Goal: Task Accomplishment & Management: Complete application form

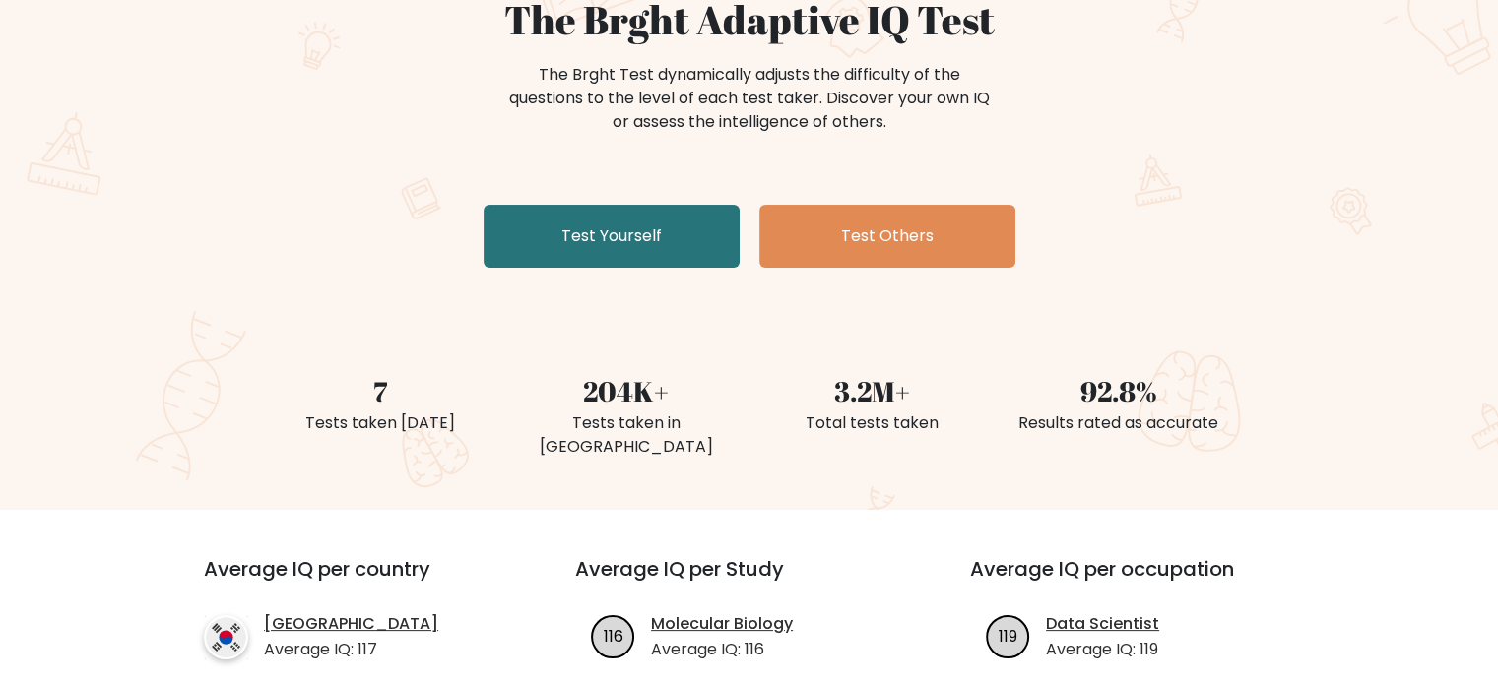
drag, startPoint x: 1501, startPoint y: 85, endPoint x: 1502, endPoint y: 118, distance: 33.5
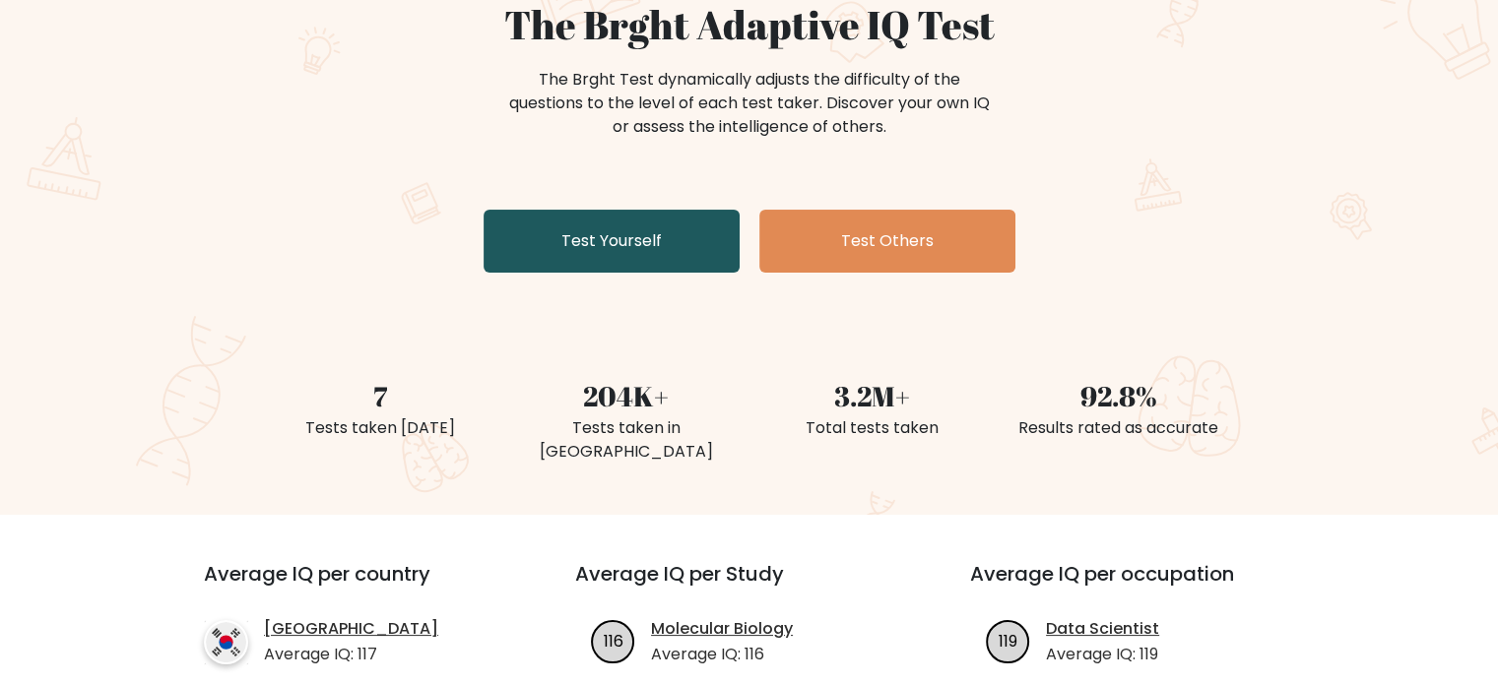
click at [698, 251] on link "Test Yourself" at bounding box center [612, 241] width 256 height 63
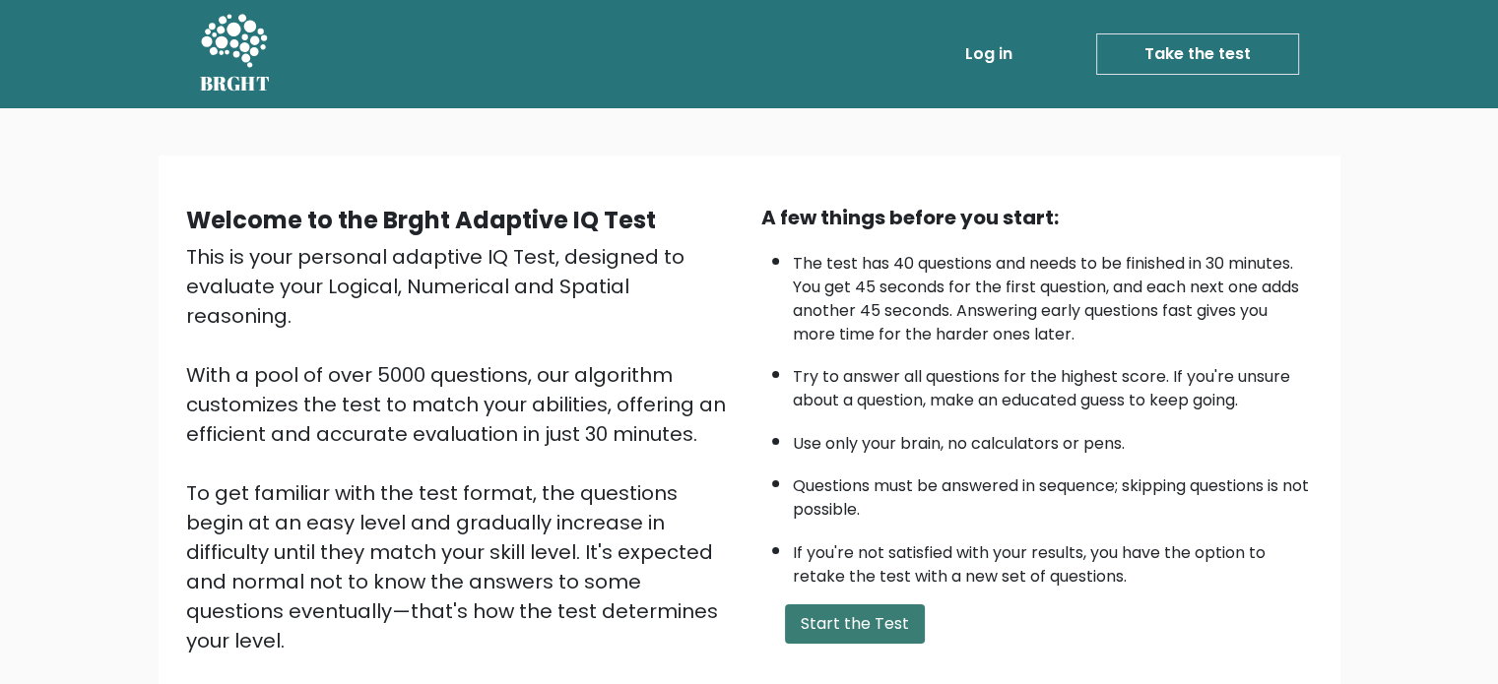
click at [868, 627] on button "Start the Test" at bounding box center [855, 624] width 140 height 39
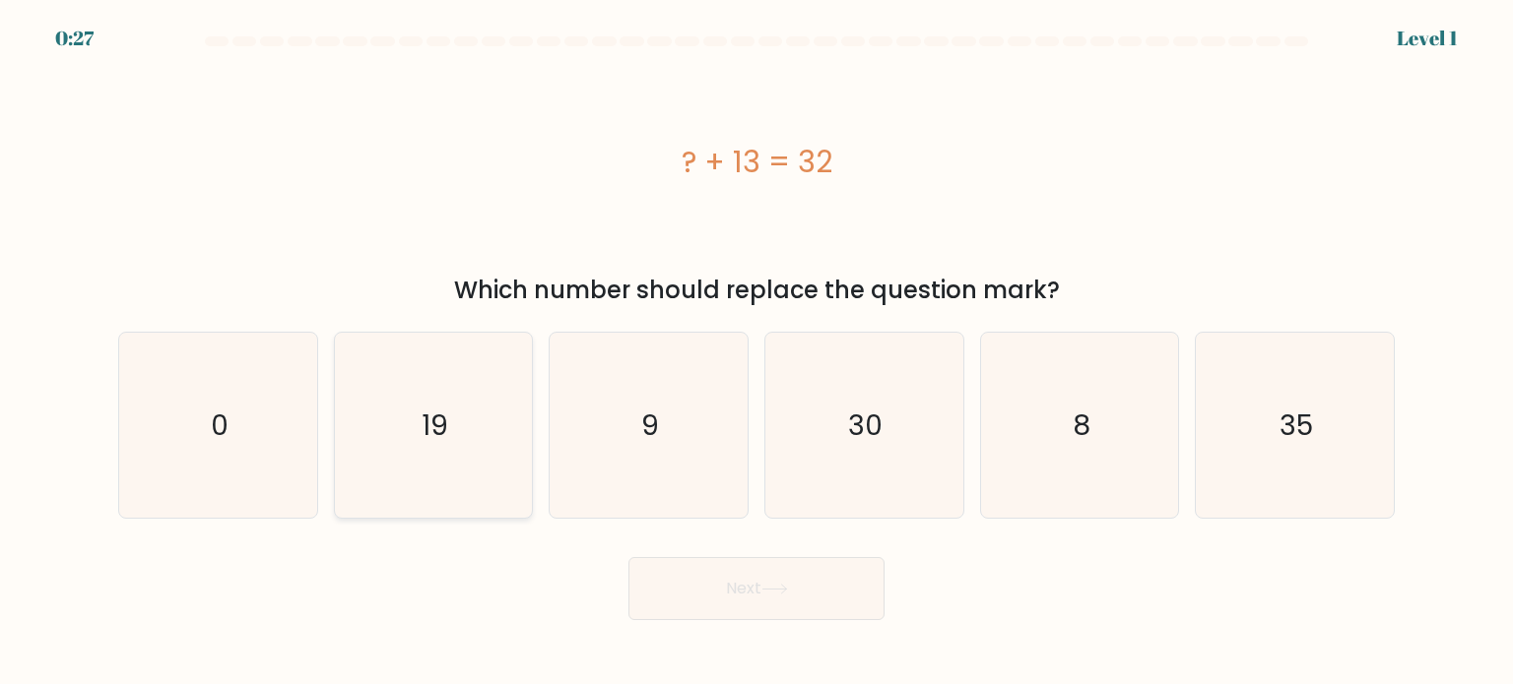
click at [457, 466] on icon "19" at bounding box center [433, 425] width 185 height 185
click at [756, 353] on input "b. 19" at bounding box center [756, 348] width 1 height 10
radio input "true"
click at [742, 592] on button "Next" at bounding box center [756, 588] width 256 height 63
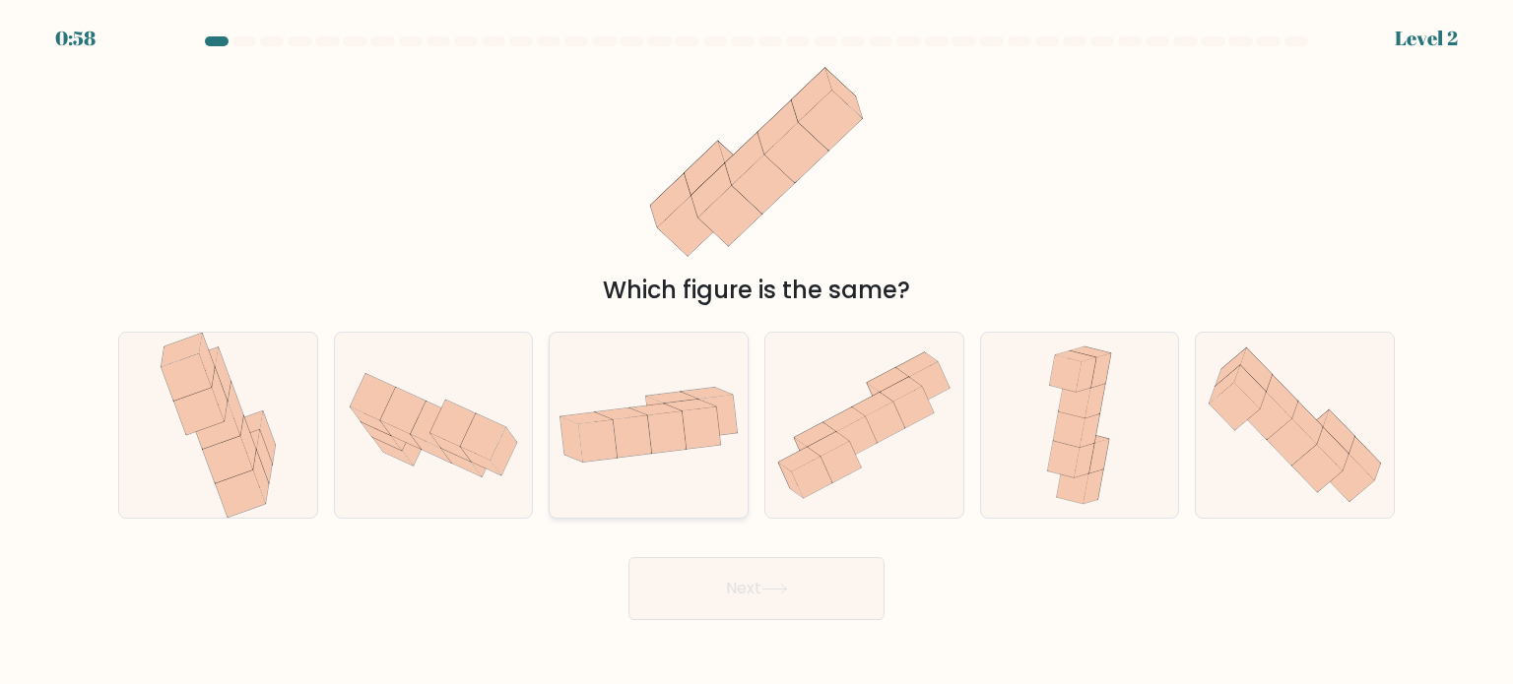
click at [683, 395] on icon at bounding box center [672, 397] width 51 height 11
click at [756, 353] on input "c." at bounding box center [756, 348] width 1 height 10
radio input "true"
click at [718, 579] on button "Next" at bounding box center [756, 588] width 256 height 63
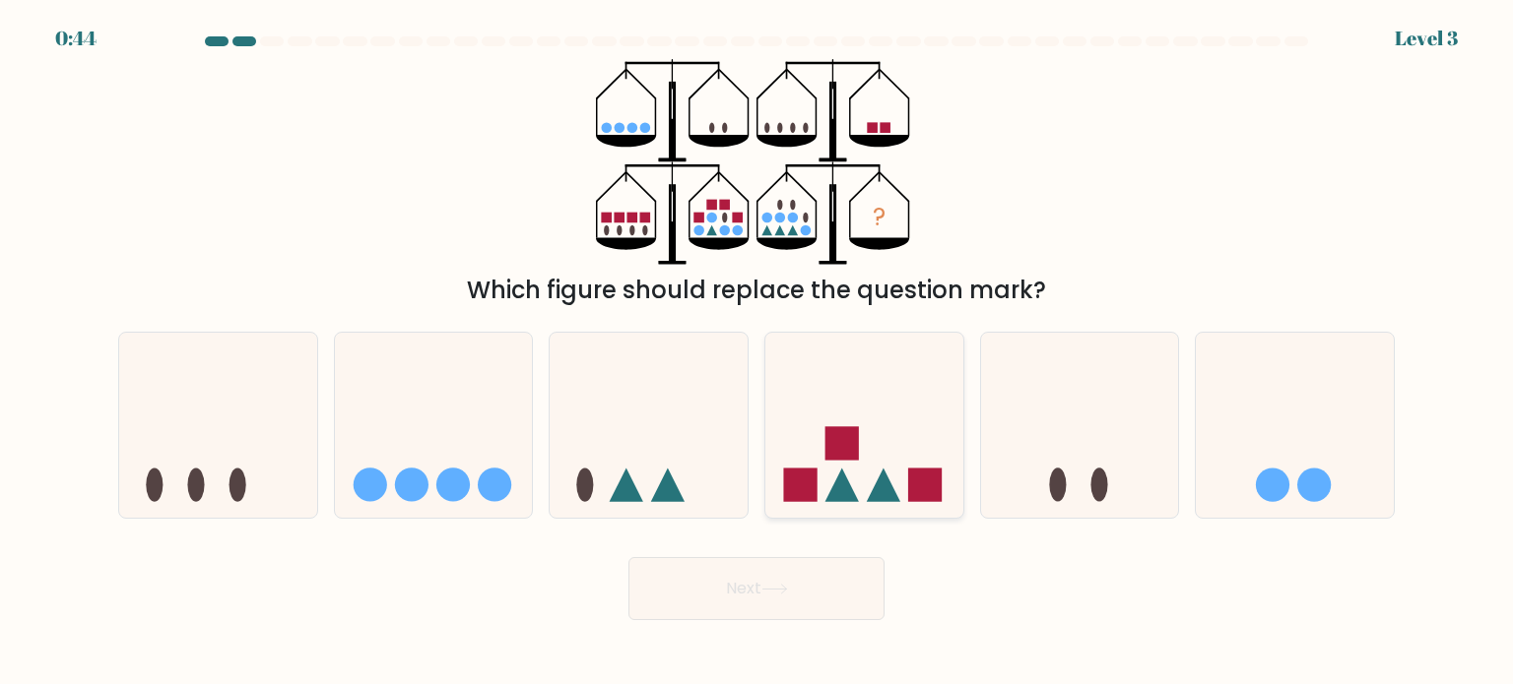
click at [888, 472] on icon at bounding box center [864, 425] width 198 height 163
click at [757, 353] on input "d." at bounding box center [756, 348] width 1 height 10
radio input "true"
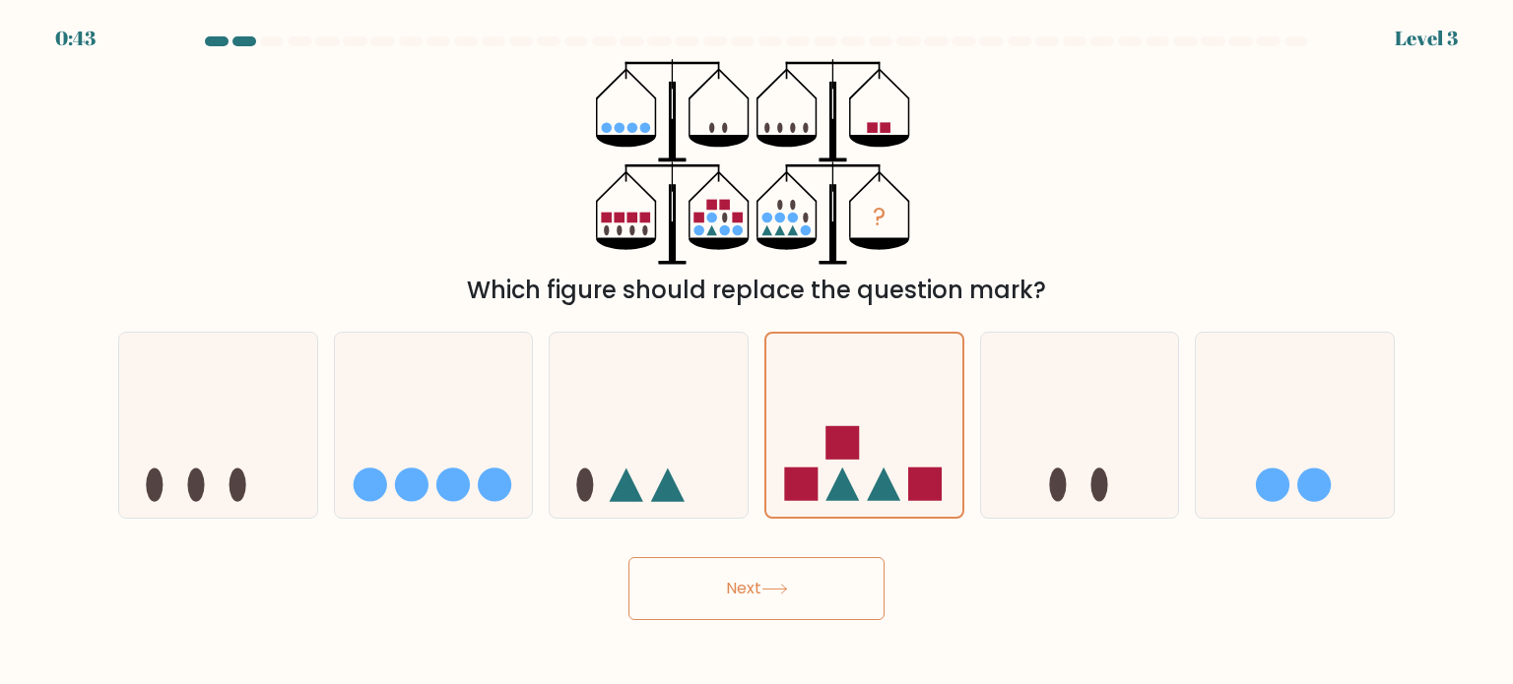
click at [771, 608] on button "Next" at bounding box center [756, 588] width 256 height 63
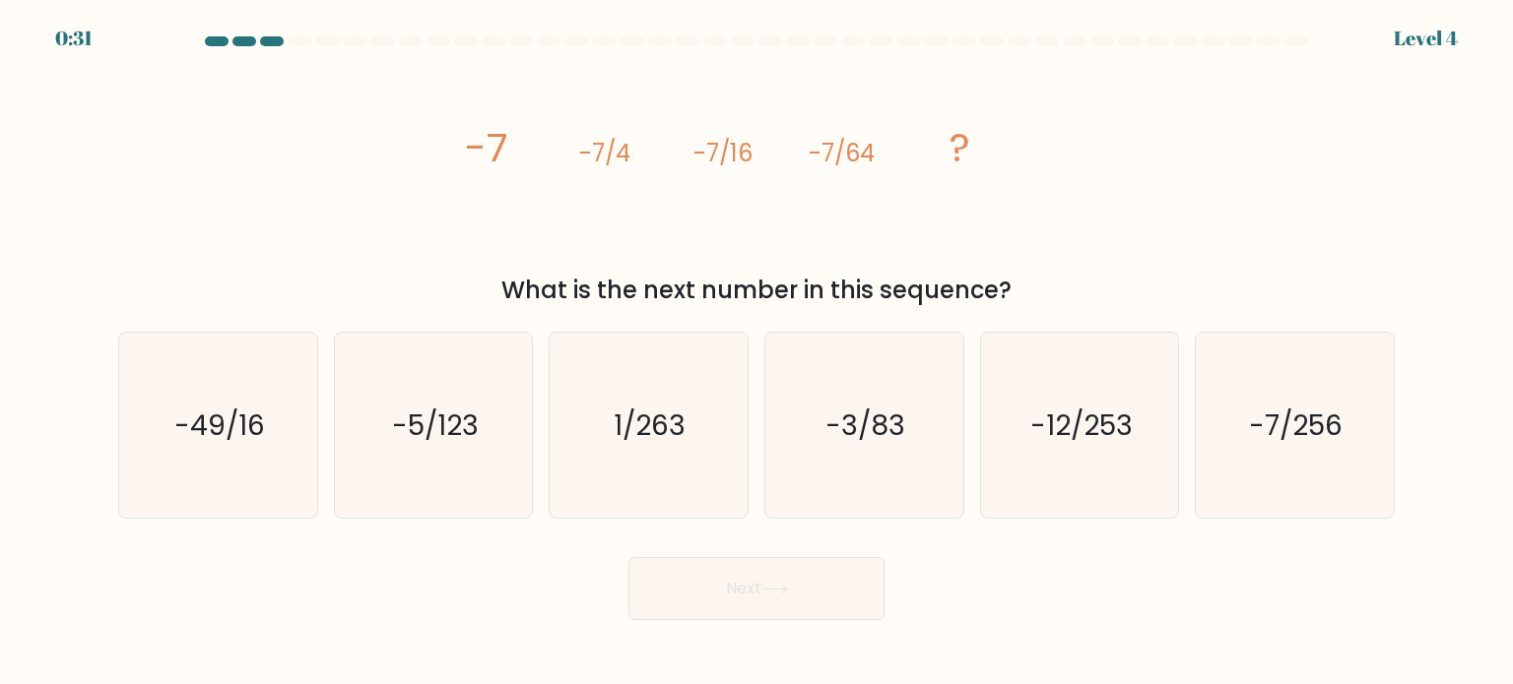
click at [487, 644] on body "0:31 Level 4" at bounding box center [756, 342] width 1513 height 684
click at [524, 578] on div "Next" at bounding box center [756, 582] width 1300 height 78
click at [1336, 432] on text "-7/256" at bounding box center [1297, 424] width 94 height 39
click at [757, 353] on input "f. -7/256" at bounding box center [756, 348] width 1 height 10
radio input "true"
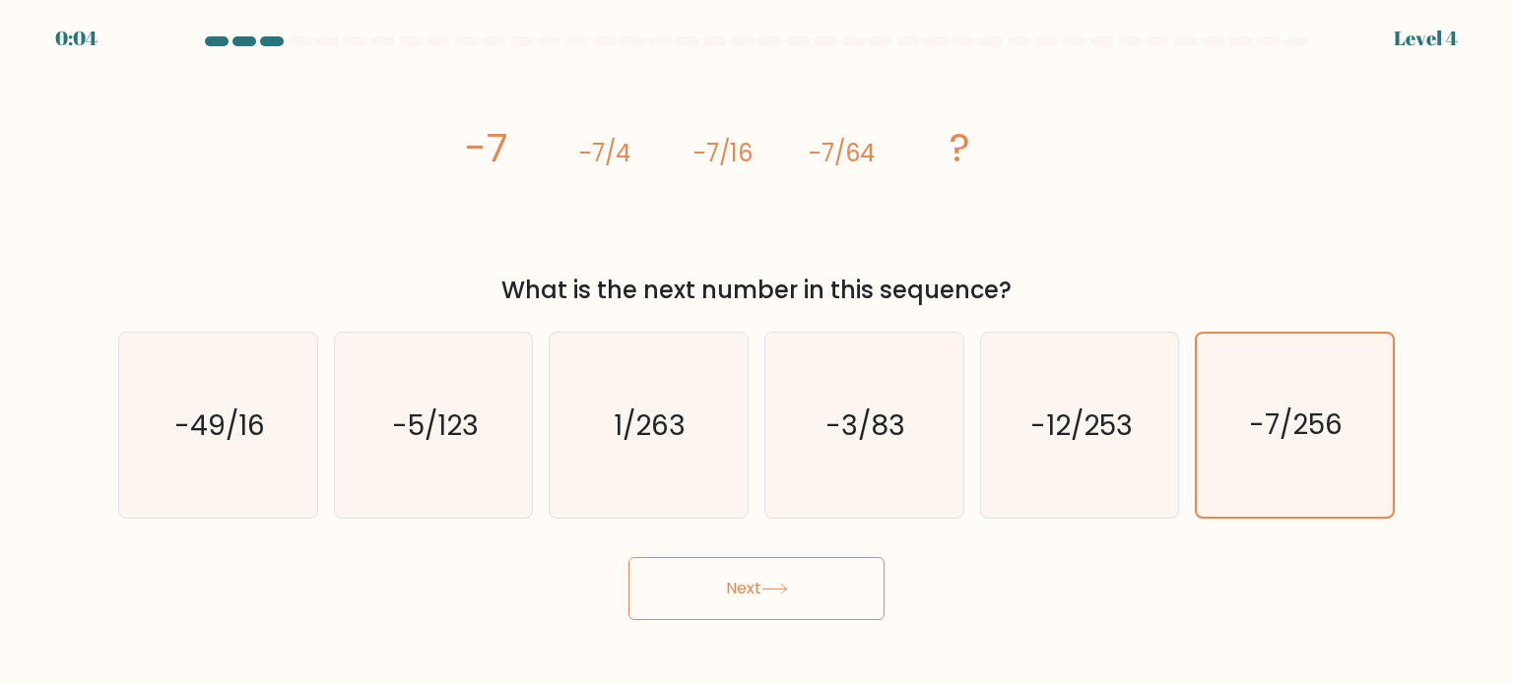
click at [785, 596] on button "Next" at bounding box center [756, 588] width 256 height 63
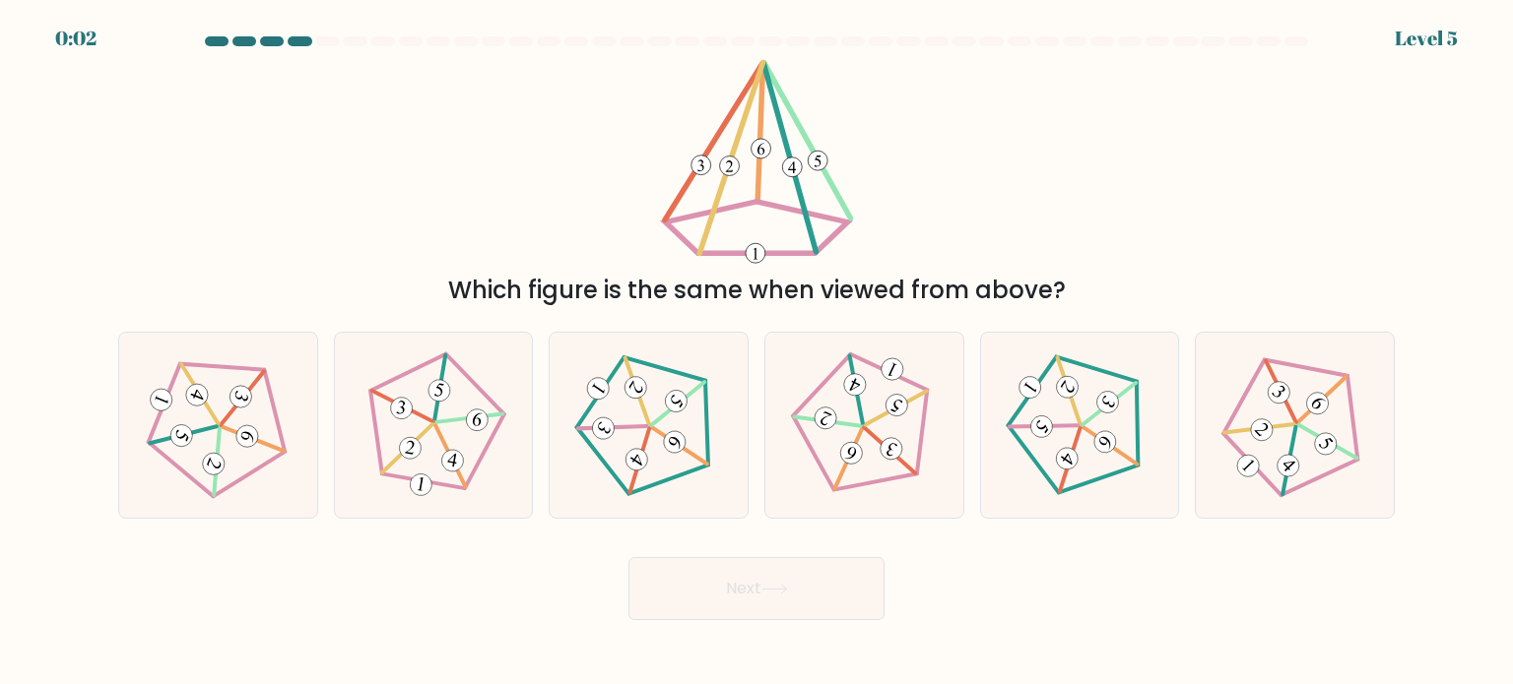
click at [785, 596] on button "Next" at bounding box center [756, 588] width 256 height 63
click at [473, 545] on div "Next" at bounding box center [756, 582] width 1300 height 78
click at [1318, 413] on 636 at bounding box center [1317, 403] width 31 height 31
click at [757, 353] on input "f." at bounding box center [756, 348] width 1 height 10
radio input "true"
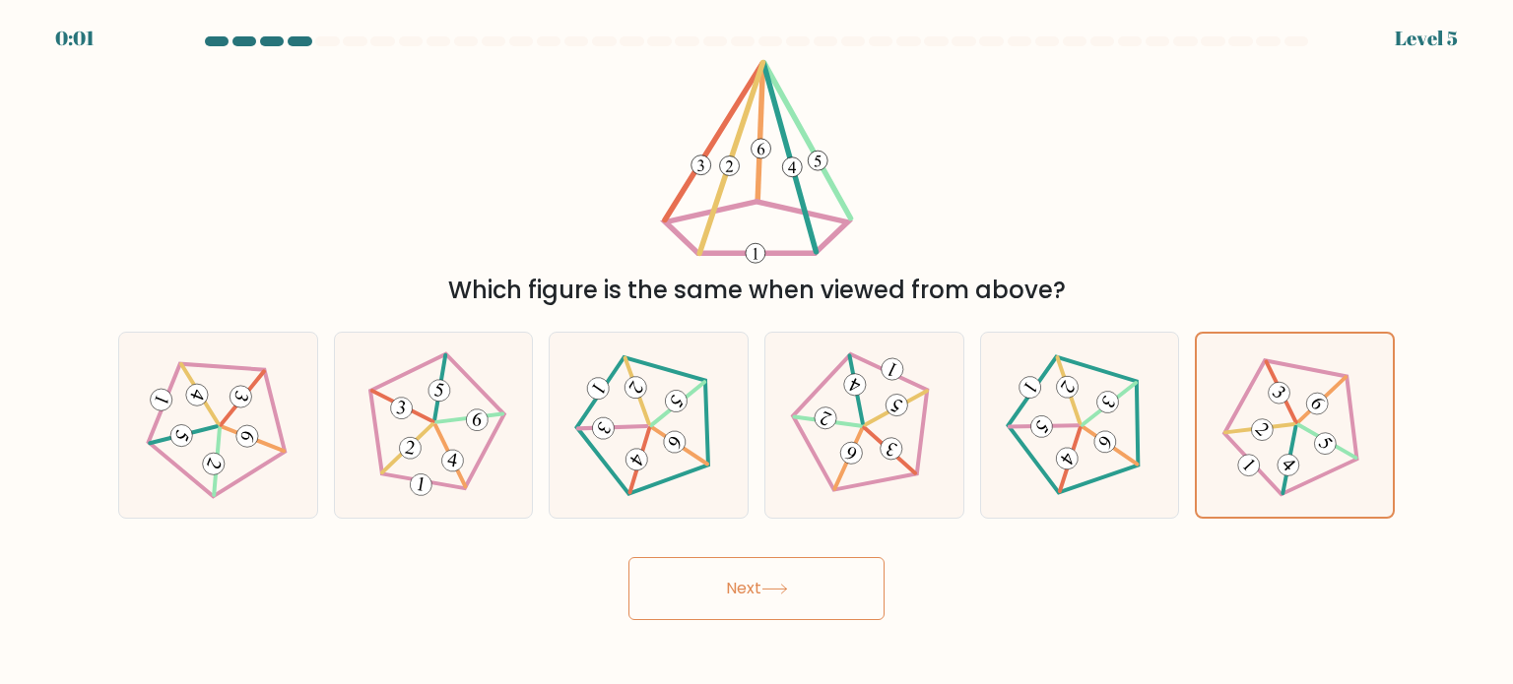
click at [804, 582] on button "Next" at bounding box center [756, 588] width 256 height 63
click at [755, 585] on button "Next" at bounding box center [756, 588] width 256 height 63
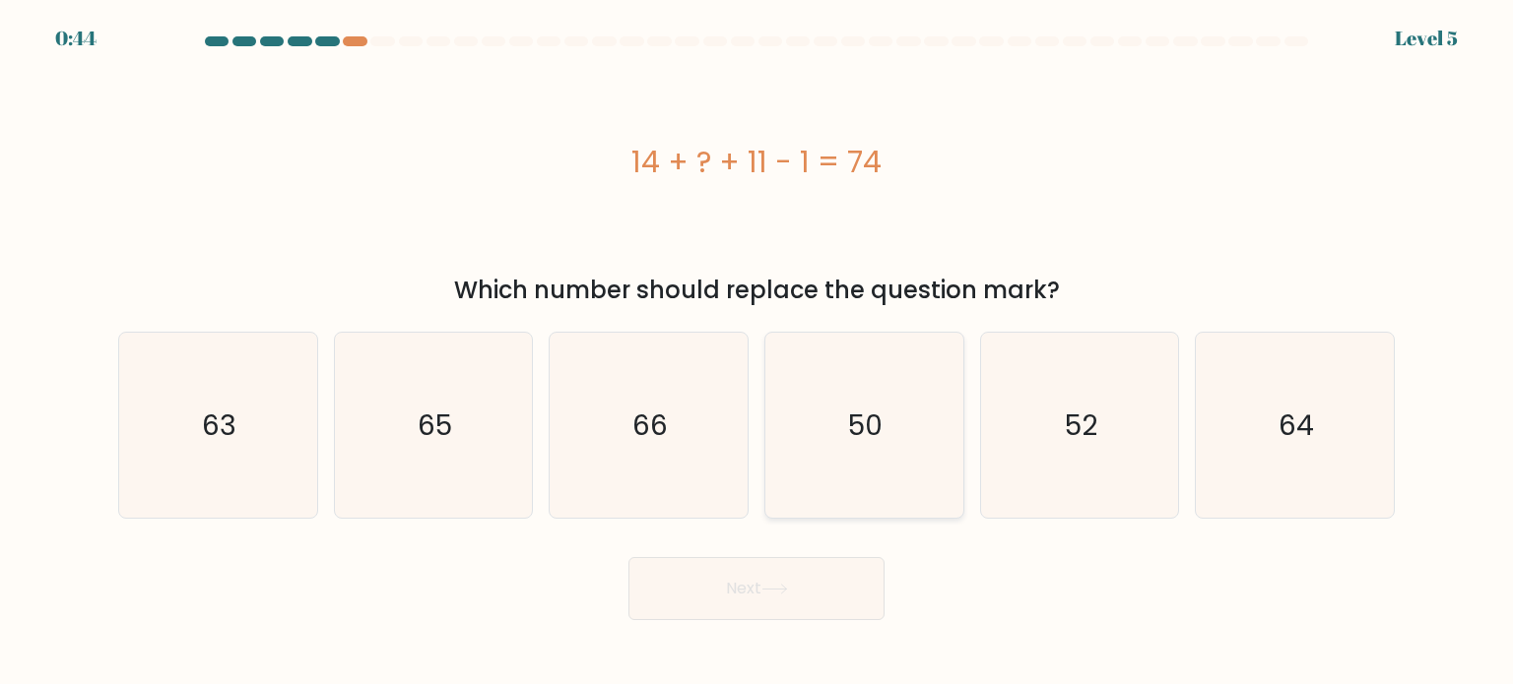
click at [867, 419] on text "50" at bounding box center [866, 424] width 34 height 39
click at [757, 353] on input "d. 50" at bounding box center [756, 348] width 1 height 10
radio input "true"
click at [740, 582] on button "Next" at bounding box center [756, 588] width 256 height 63
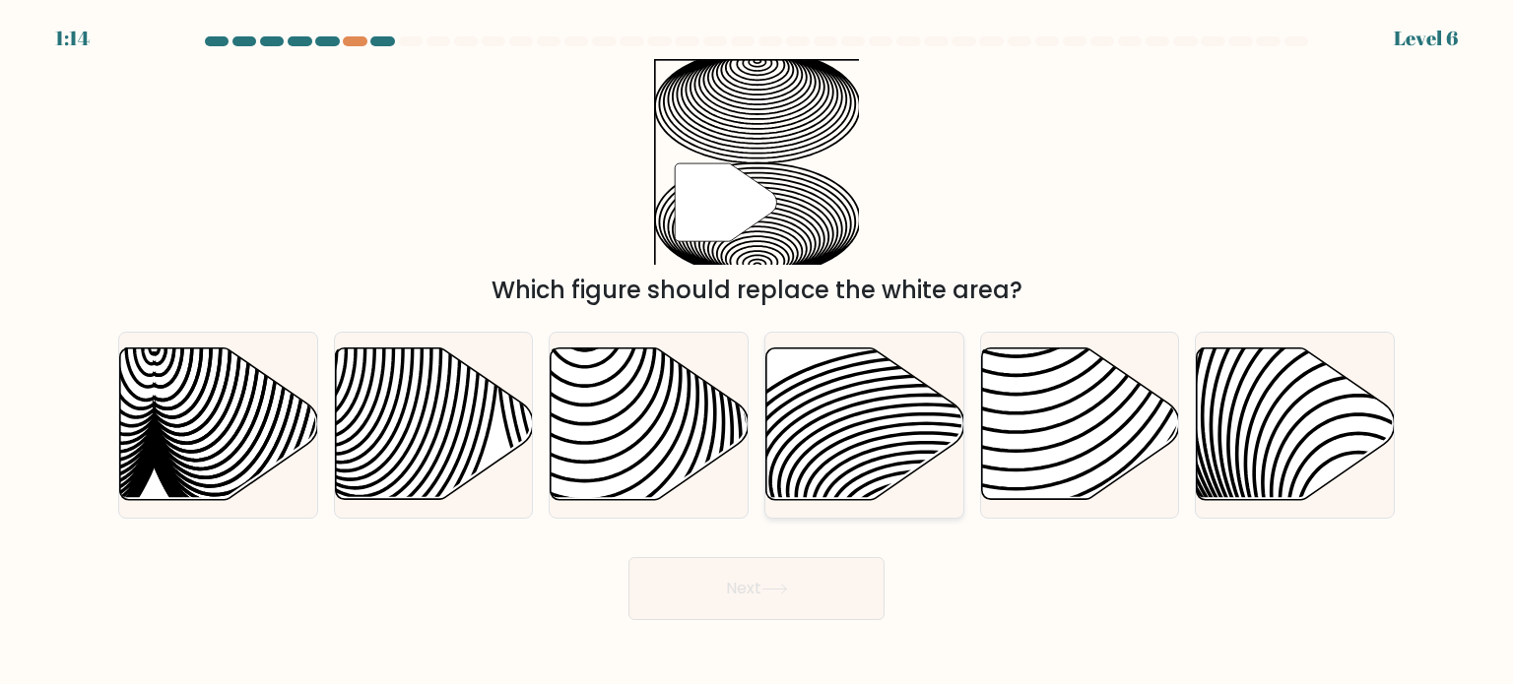
click at [828, 418] on icon at bounding box center [865, 425] width 198 height 152
click at [757, 353] on input "d." at bounding box center [756, 348] width 1 height 10
radio input "true"
click at [747, 582] on button "Next" at bounding box center [756, 588] width 256 height 63
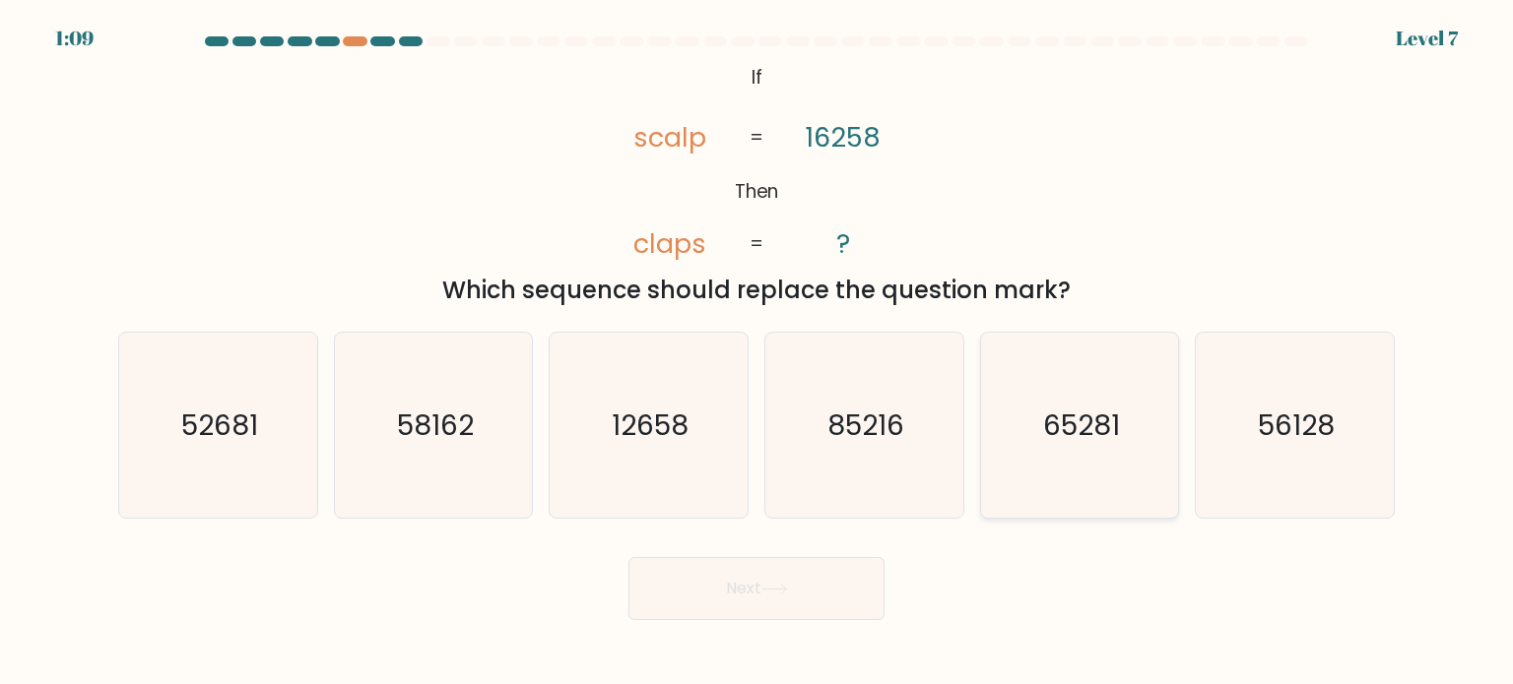
click at [1067, 442] on text "65281" at bounding box center [1081, 424] width 77 height 39
click at [757, 353] on input "e. 65281" at bounding box center [756, 348] width 1 height 10
radio input "true"
click at [734, 588] on button "Next" at bounding box center [756, 588] width 256 height 63
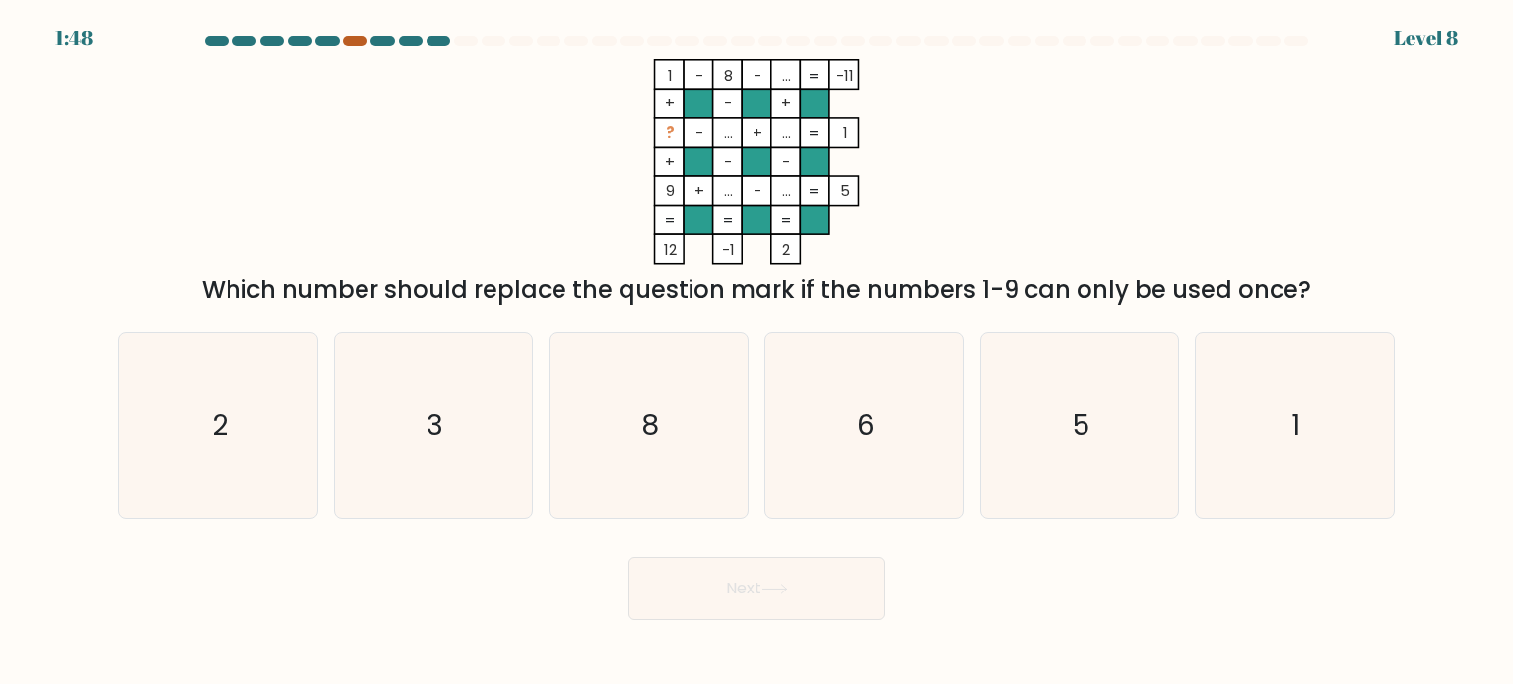
click at [354, 41] on div at bounding box center [355, 41] width 24 height 10
click at [355, 43] on div at bounding box center [355, 41] width 24 height 10
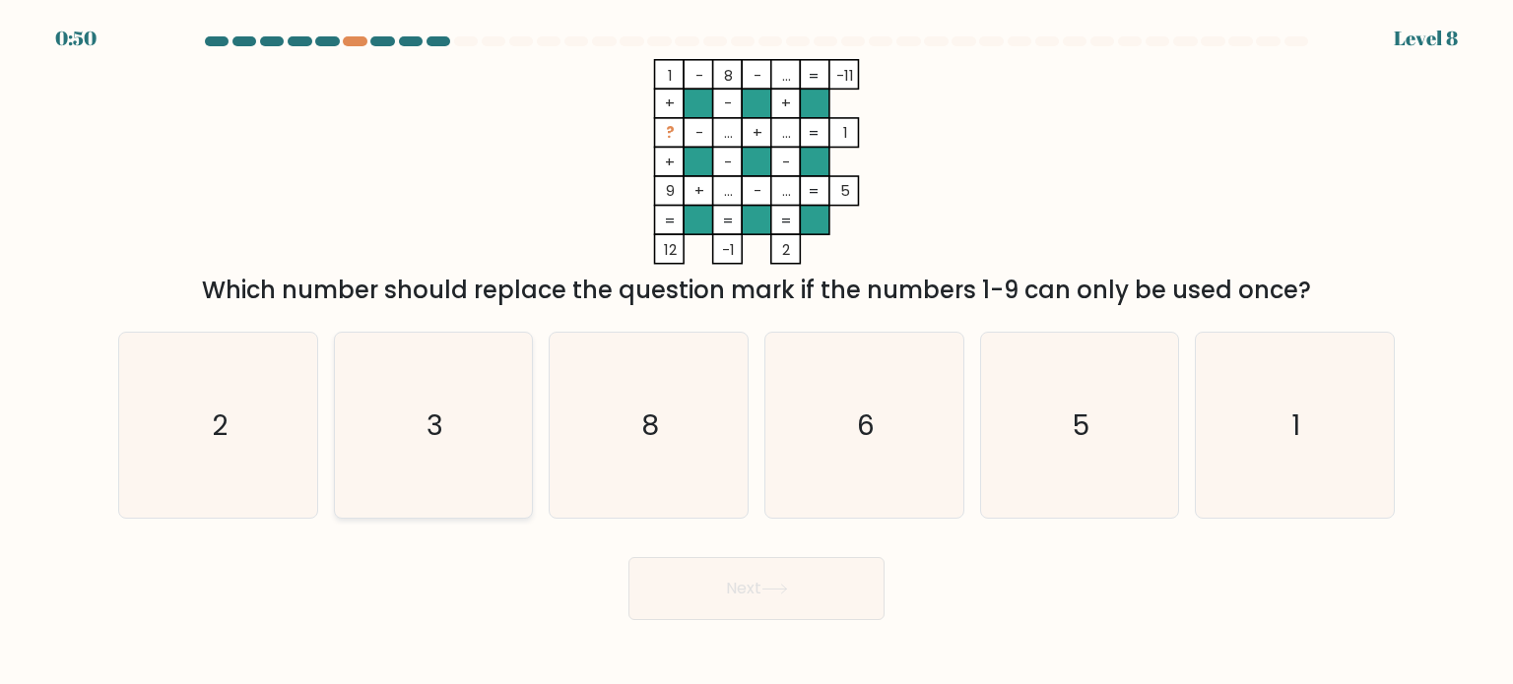
drag, startPoint x: 394, startPoint y: 423, endPoint x: 410, endPoint y: 451, distance: 32.6
click at [410, 451] on icon "3" at bounding box center [433, 425] width 185 height 185
click at [756, 353] on input "b. 3" at bounding box center [756, 348] width 1 height 10
radio input "true"
click at [729, 590] on button "Next" at bounding box center [756, 588] width 256 height 63
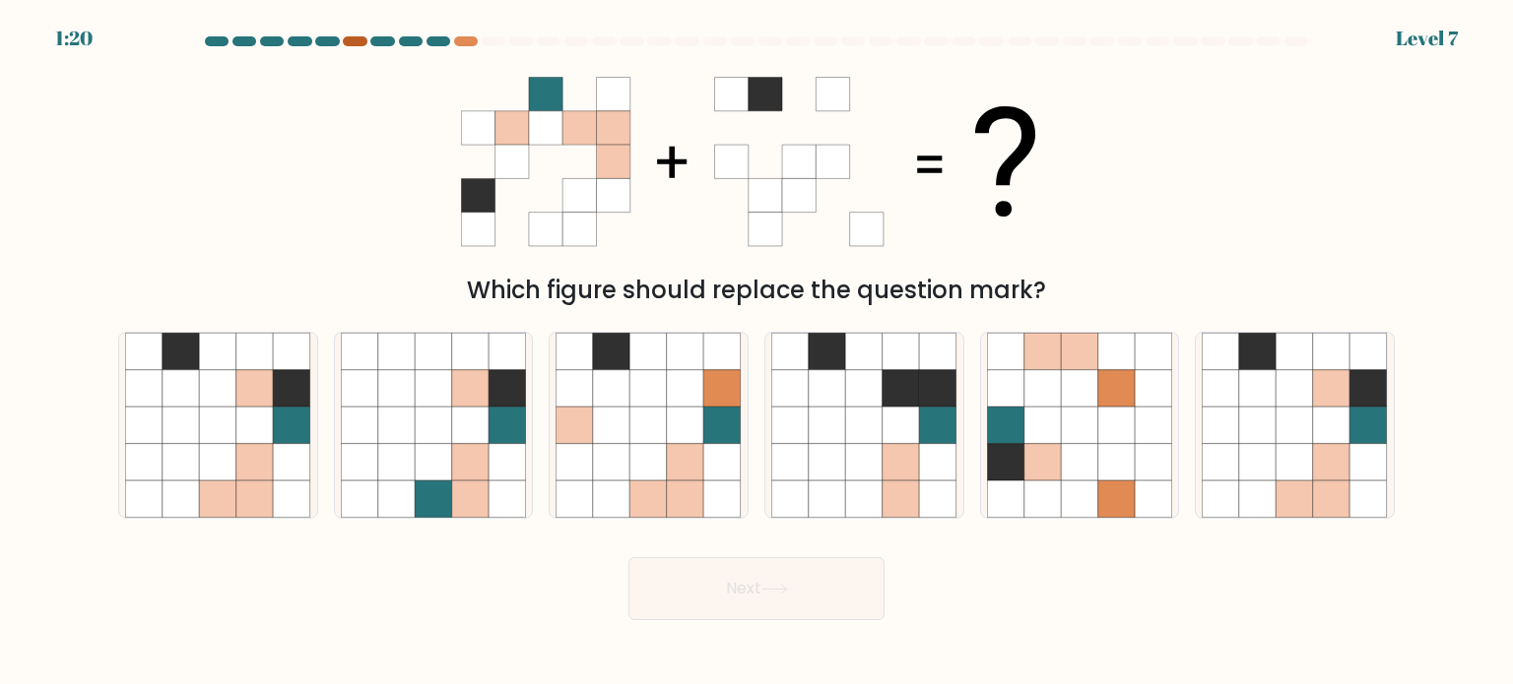
click at [347, 36] on div at bounding box center [355, 41] width 24 height 10
click at [1283, 435] on icon at bounding box center [1294, 425] width 37 height 37
click at [757, 353] on input "f." at bounding box center [756, 348] width 1 height 10
radio input "true"
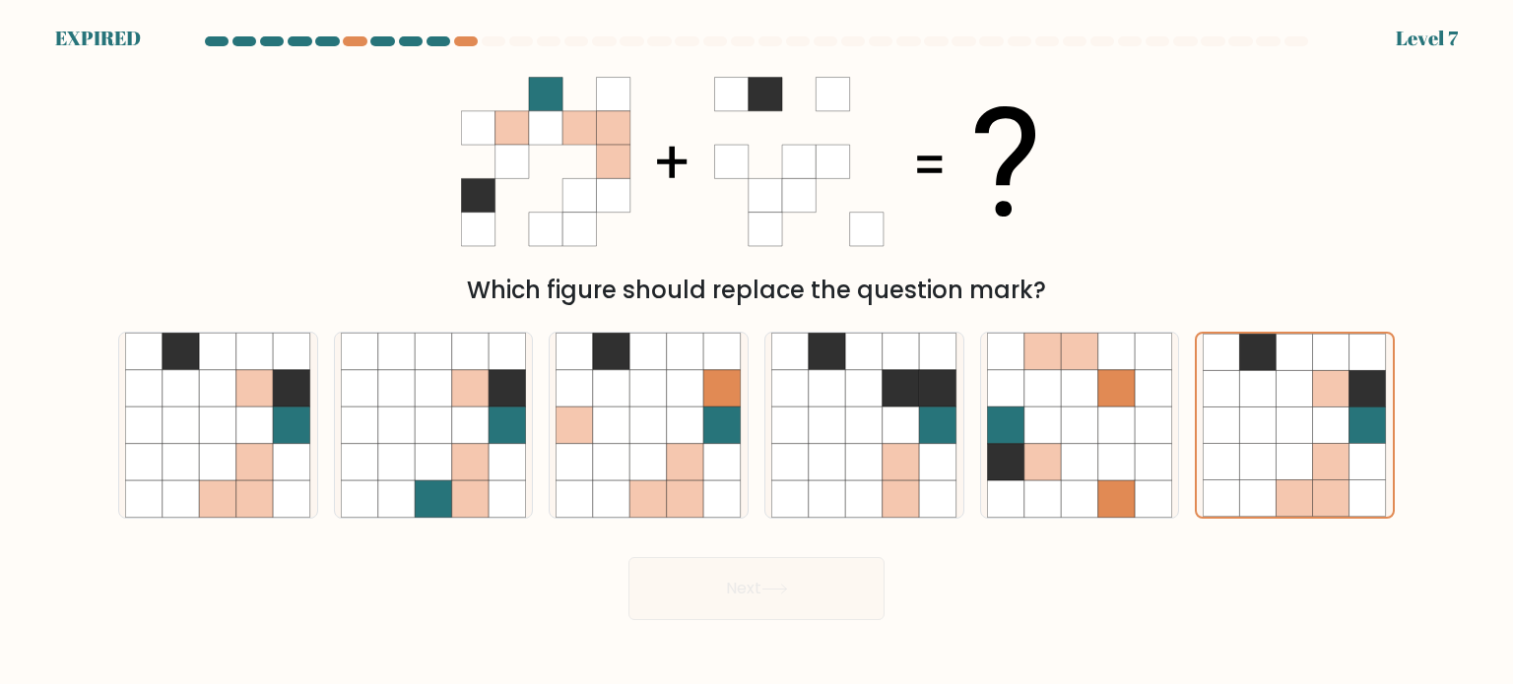
click at [739, 575] on div "Next" at bounding box center [756, 582] width 1300 height 78
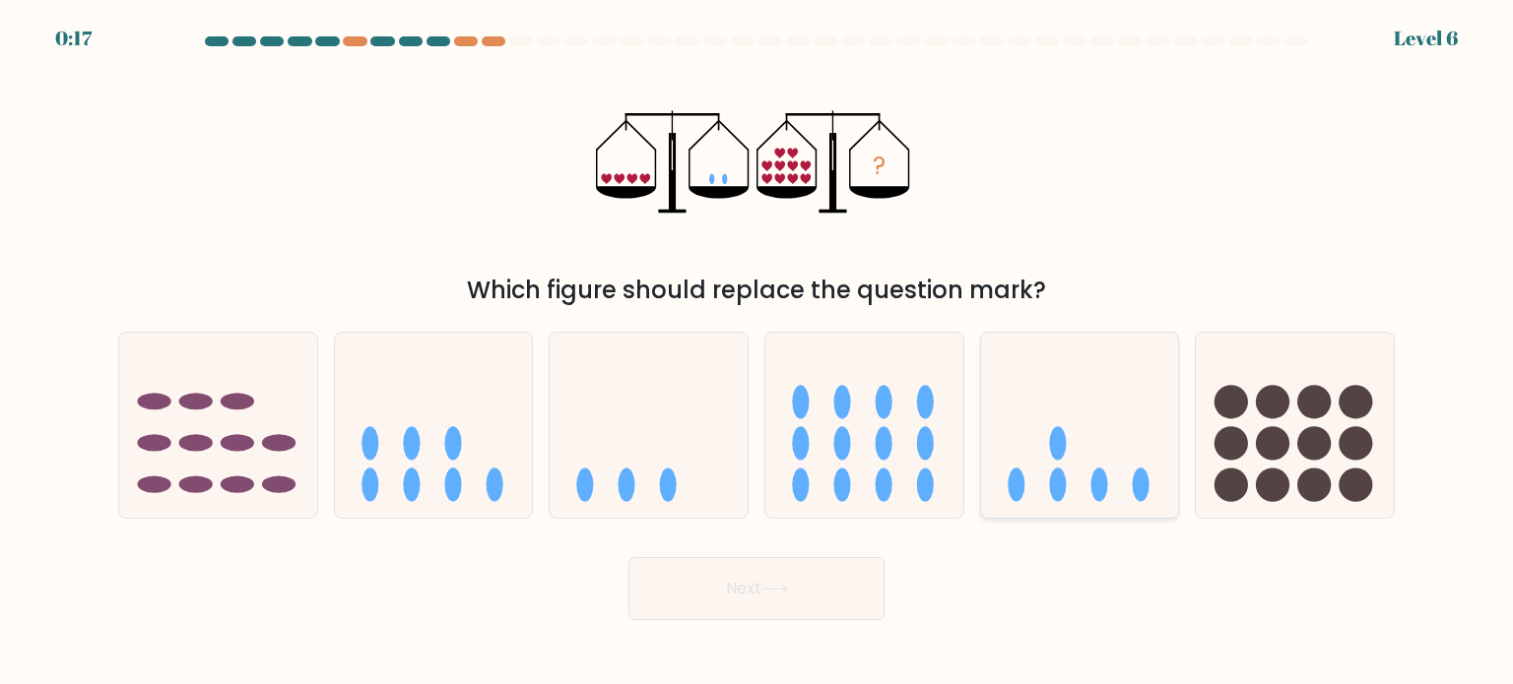
click at [1024, 433] on icon at bounding box center [1080, 425] width 198 height 163
click at [757, 353] on input "e." at bounding box center [756, 348] width 1 height 10
radio input "true"
click at [734, 593] on button "Next" at bounding box center [756, 588] width 256 height 63
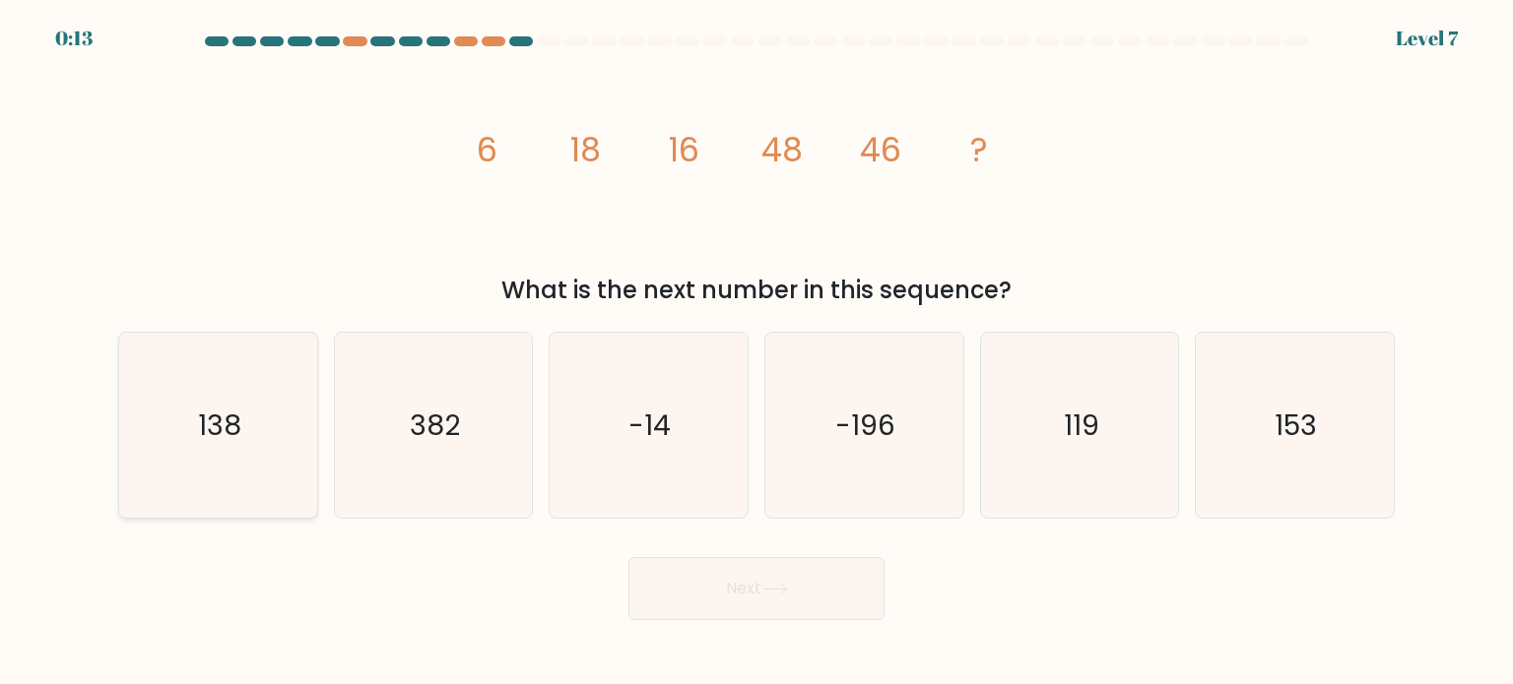
click at [256, 417] on icon "138" at bounding box center [217, 425] width 185 height 185
click at [756, 353] on input "a. 138" at bounding box center [756, 348] width 1 height 10
radio input "true"
click at [709, 606] on button "Next" at bounding box center [756, 588] width 256 height 63
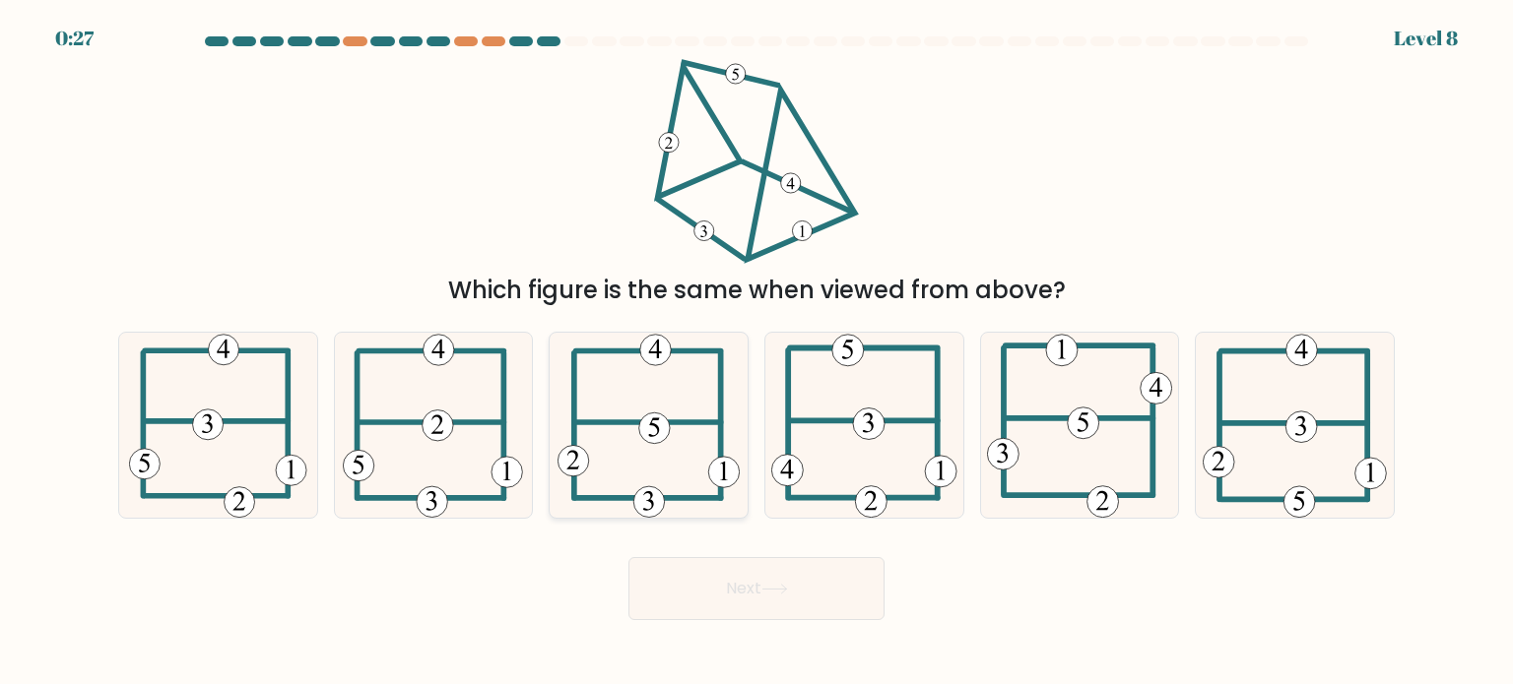
click at [686, 456] on icon at bounding box center [648, 425] width 183 height 185
click at [756, 353] on input "c." at bounding box center [756, 348] width 1 height 10
radio input "true"
click at [714, 584] on button "Next" at bounding box center [756, 588] width 256 height 63
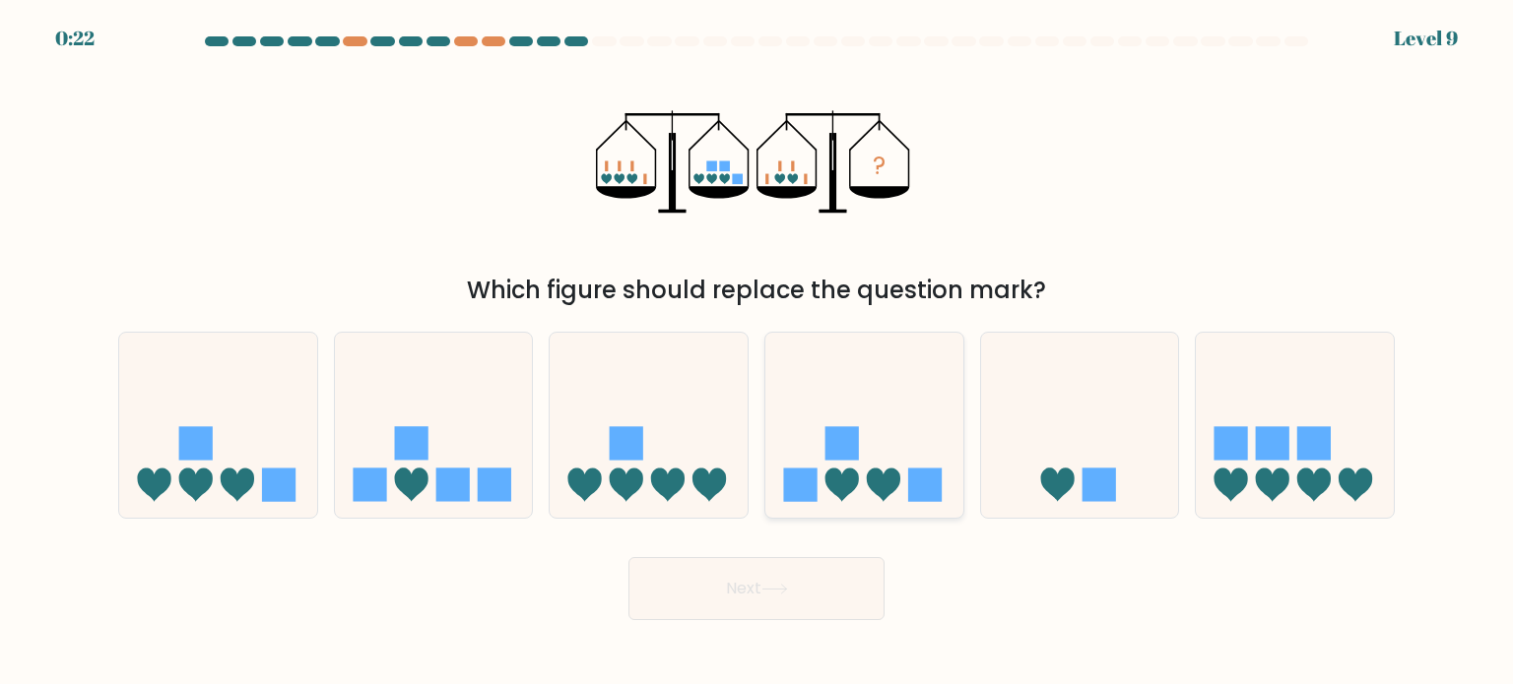
click at [898, 421] on icon at bounding box center [864, 425] width 198 height 163
click at [757, 353] on input "d." at bounding box center [756, 348] width 1 height 10
radio input "true"
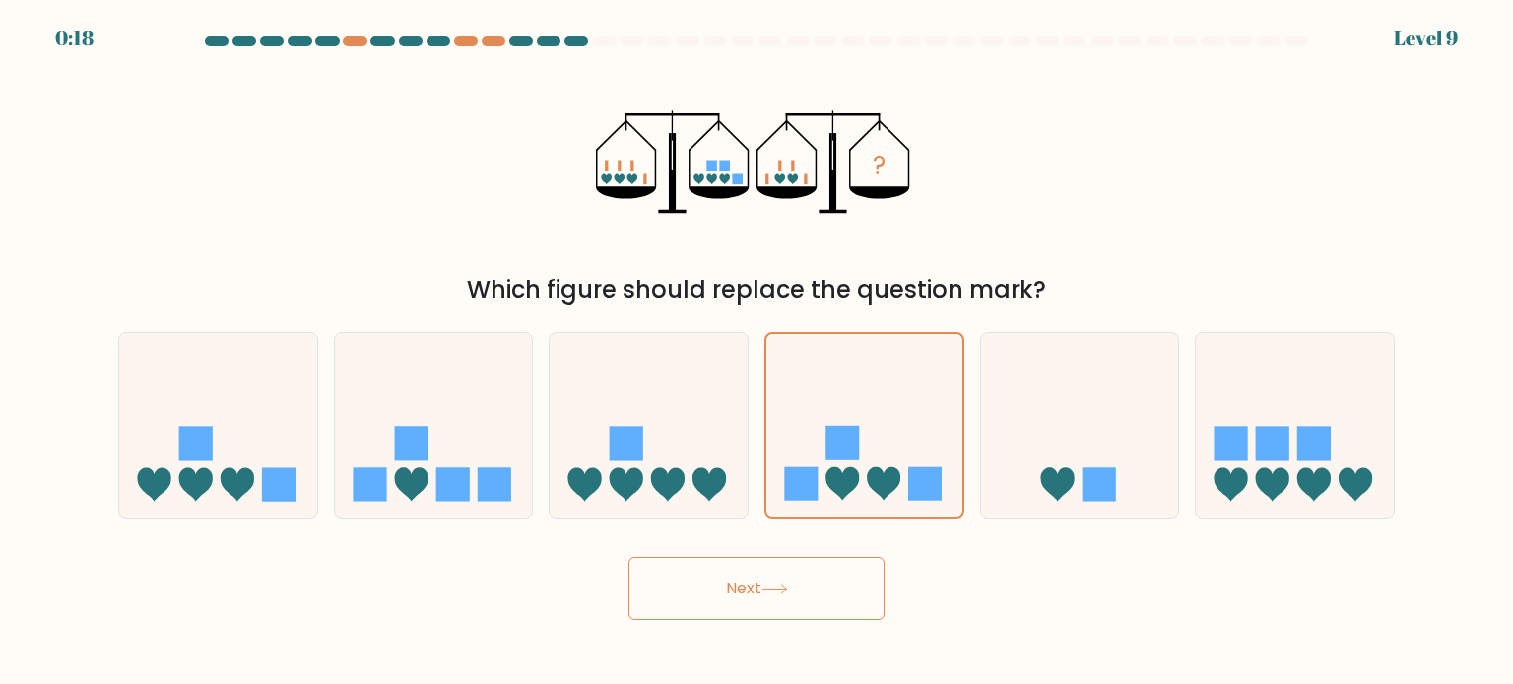
click at [731, 582] on button "Next" at bounding box center [756, 588] width 256 height 63
